Goal: Information Seeking & Learning: Learn about a topic

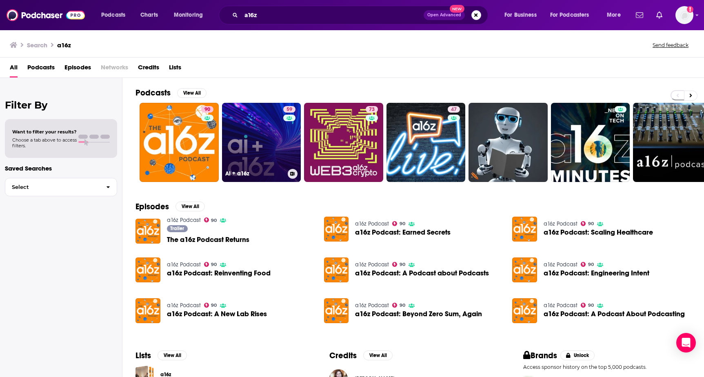
click at [257, 136] on link "59 AI + a16z" at bounding box center [261, 142] width 79 height 79
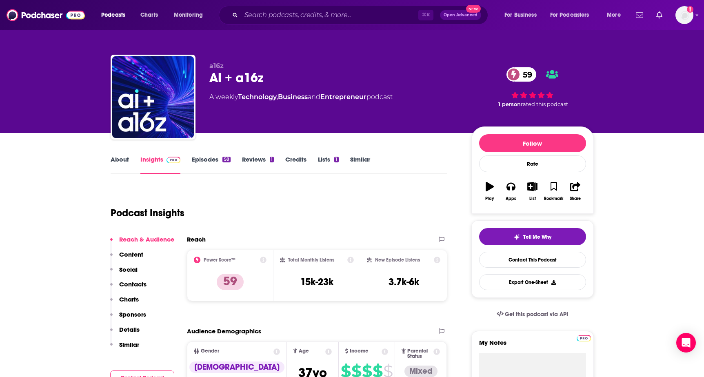
click at [124, 161] on link "About" at bounding box center [120, 165] width 18 height 19
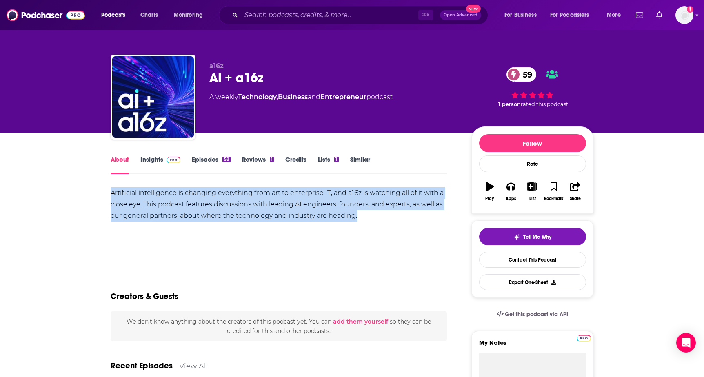
drag, startPoint x: 110, startPoint y: 189, endPoint x: 370, endPoint y: 217, distance: 261.7
copy div "Artificial intelligence is changing everything from art to enterprise IT, and a…"
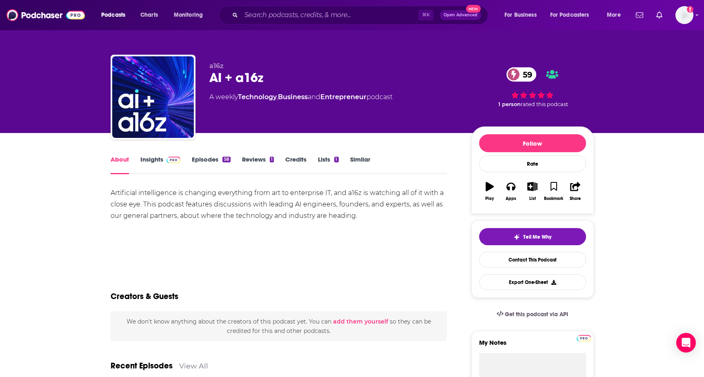
click at [170, 155] on div "About Insights Episodes 58 Reviews 1 Credits Lists 1 Similar" at bounding box center [279, 164] width 337 height 20
click at [165, 158] on span at bounding box center [172, 160] width 18 height 8
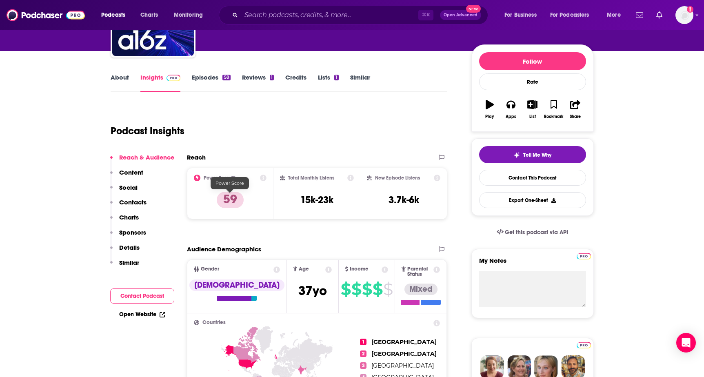
scroll to position [95, 0]
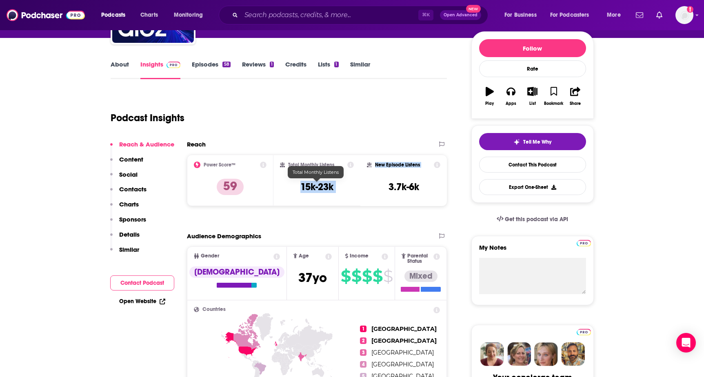
drag, startPoint x: 291, startPoint y: 189, endPoint x: 368, endPoint y: 189, distance: 77.2
click at [368, 189] on div "Power Score™ 59 Total Monthly Listens 15k-23k New Episode Listens 3.7k-6k" at bounding box center [317, 180] width 261 height 51
click at [309, 179] on div "Total Monthly Listens 15k-23k" at bounding box center [317, 181] width 74 height 38
drag, startPoint x: 296, startPoint y: 184, endPoint x: 340, endPoint y: 193, distance: 45.1
click at [340, 193] on div "Total Monthly Listens 15k-23k" at bounding box center [317, 181] width 74 height 38
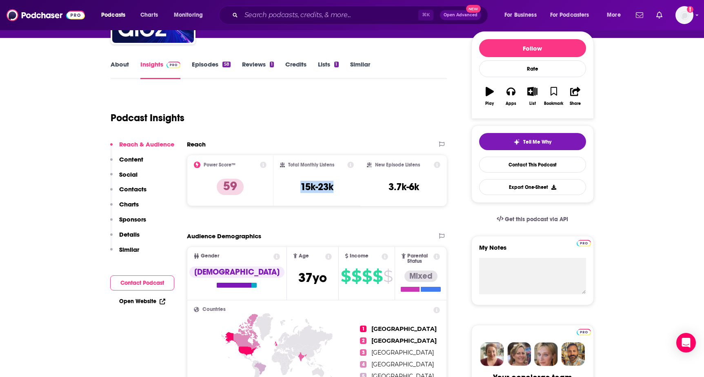
copy h3 "15k-23k"
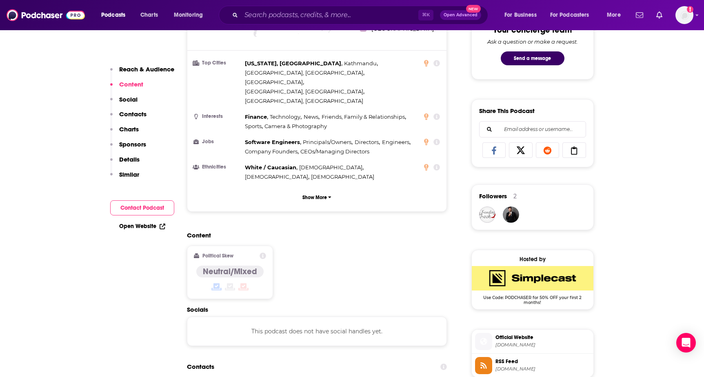
scroll to position [540, 0]
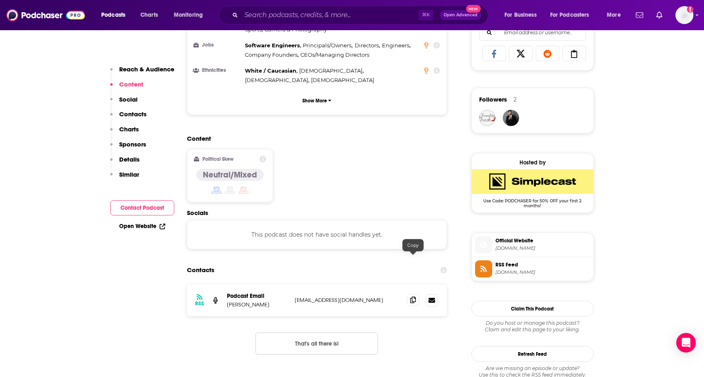
click at [413, 294] on div at bounding box center [422, 300] width 31 height 12
click at [415, 294] on span at bounding box center [413, 300] width 12 height 12
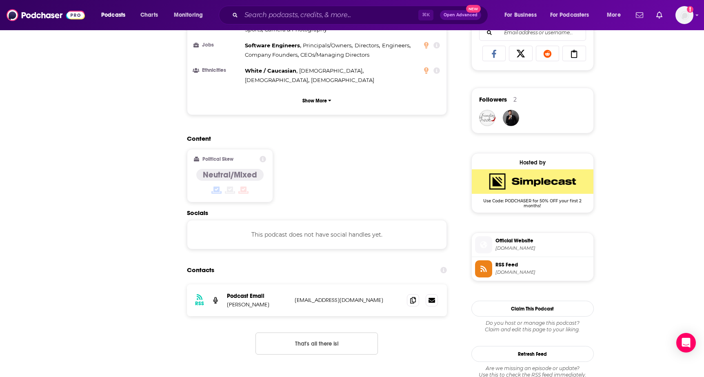
scroll to position [0, 0]
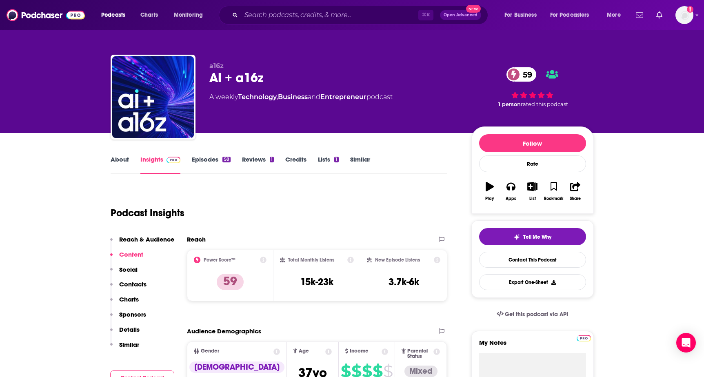
click at [118, 158] on link "About" at bounding box center [120, 165] width 18 height 19
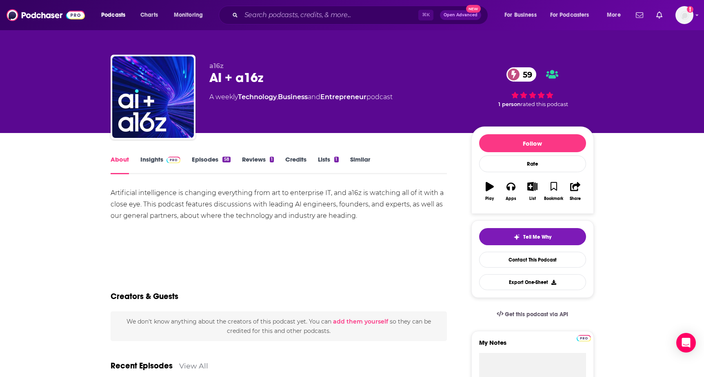
click at [212, 79] on div "AI + a16z 59" at bounding box center [334, 78] width 249 height 16
drag, startPoint x: 208, startPoint y: 76, endPoint x: 277, endPoint y: 78, distance: 69.0
click at [277, 78] on div "a16z AI + a16z 59 A weekly Technology , Business and Entrepreneur podcast 59 1 …" at bounding box center [353, 99] width 484 height 88
copy h1 "AI + a16z"
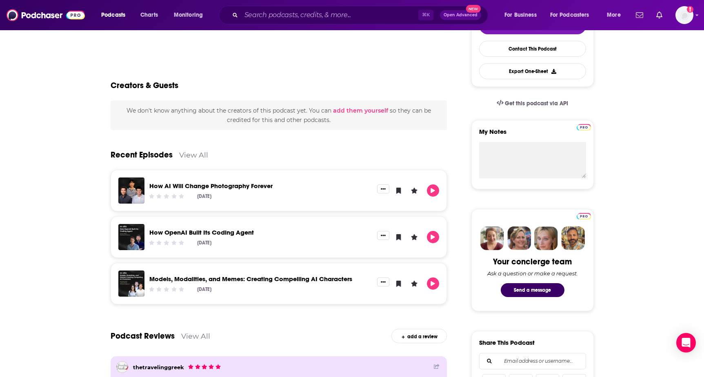
scroll to position [48, 0]
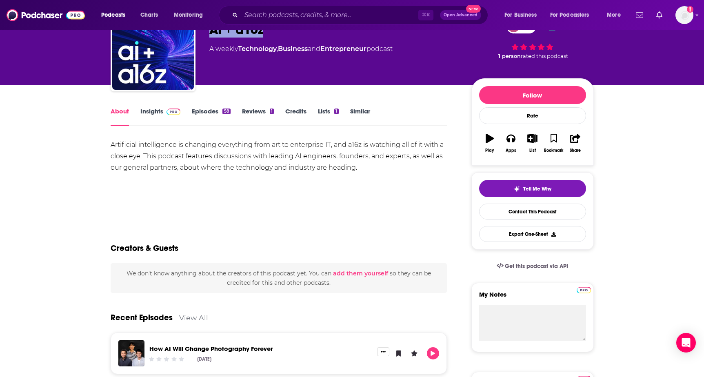
click at [163, 114] on span at bounding box center [172, 111] width 18 height 8
